Goal: Check status: Check status

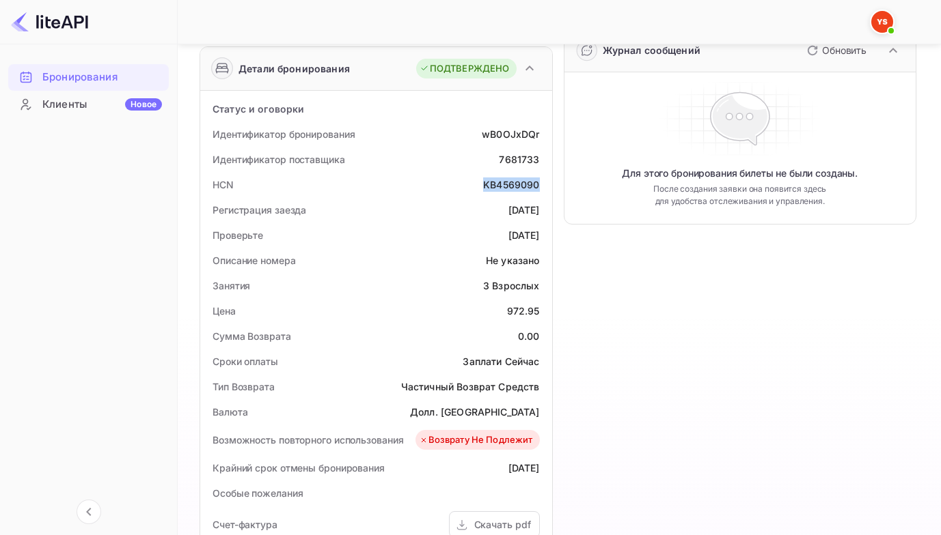
click at [73, 76] on ya-tr-span "Бронирования" at bounding box center [79, 78] width 75 height 16
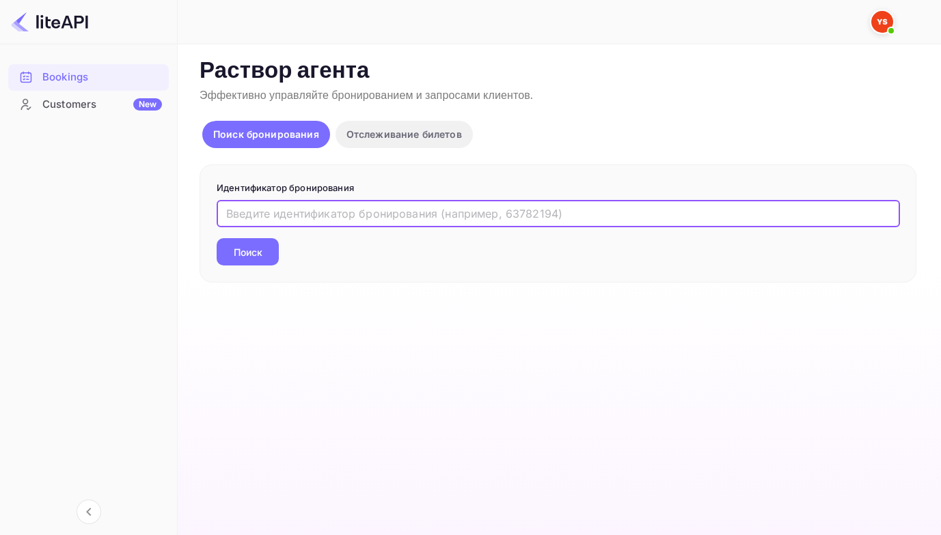
click at [339, 214] on input "text" at bounding box center [558, 213] width 683 height 27
paste input "9210260"
type input "9210260"
click at [217, 238] on button "Поиск" at bounding box center [248, 251] width 62 height 27
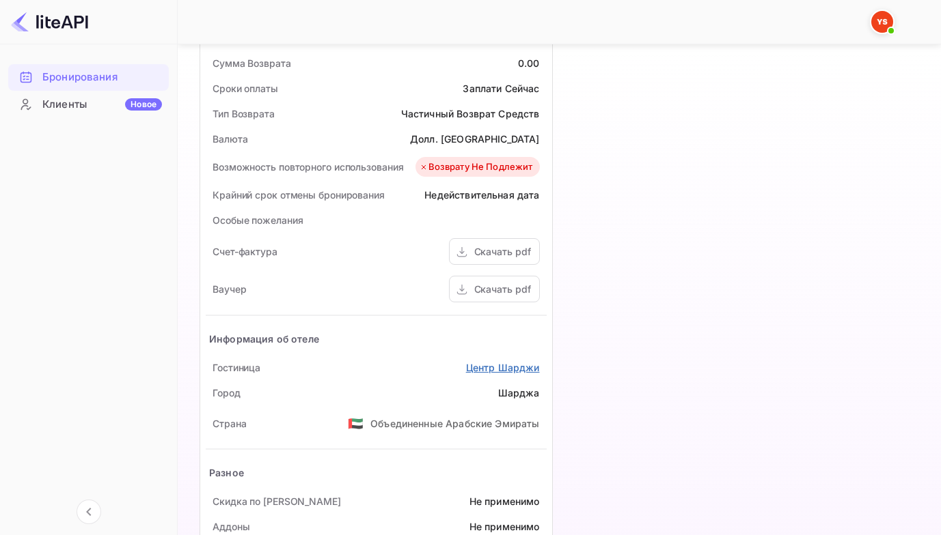
scroll to position [546, 0]
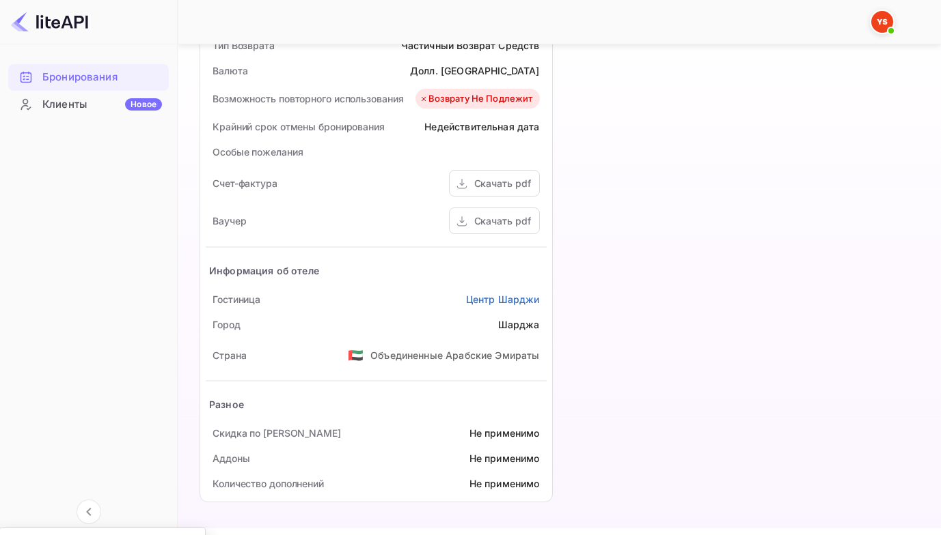
click at [479, 221] on ya-tr-span "Скачать pdf" at bounding box center [502, 221] width 57 height 12
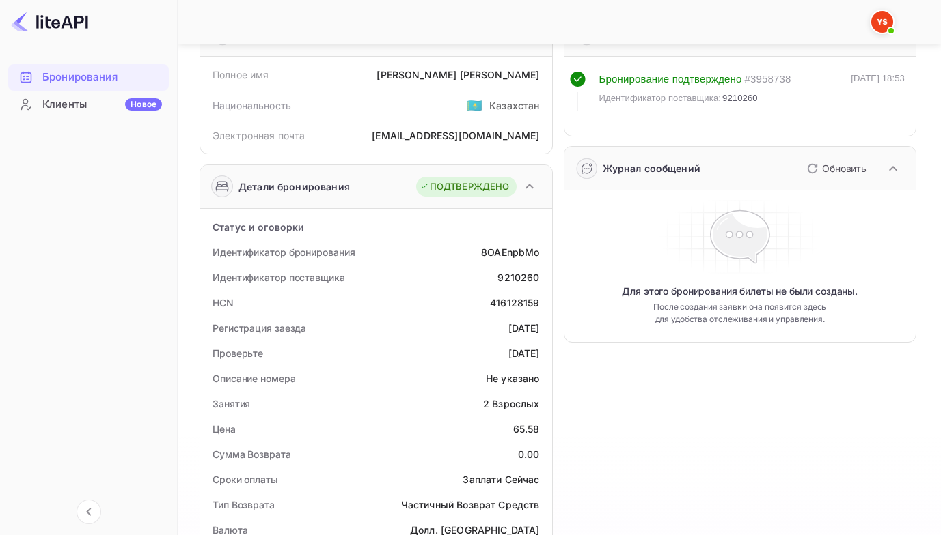
scroll to position [68, 0]
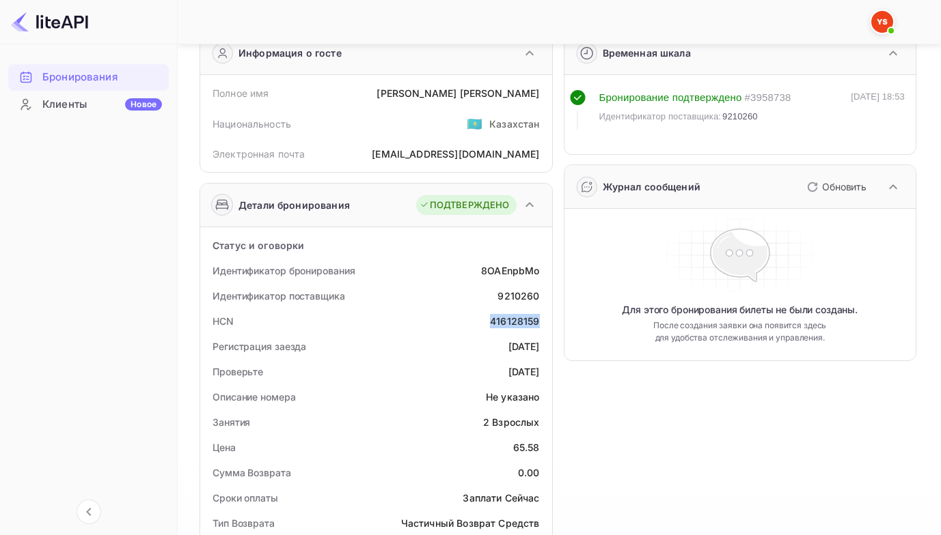
drag, startPoint x: 477, startPoint y: 320, endPoint x: 545, endPoint y: 321, distance: 67.6
click at [545, 321] on div "HCN 416128159" at bounding box center [376, 321] width 341 height 25
copy div "416128159"
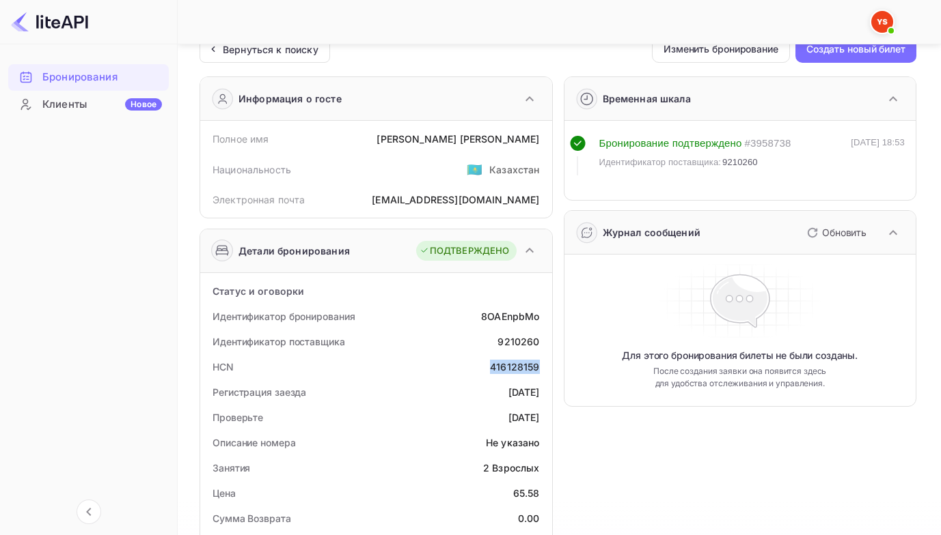
scroll to position [0, 0]
